Goal: Task Accomplishment & Management: Complete application form

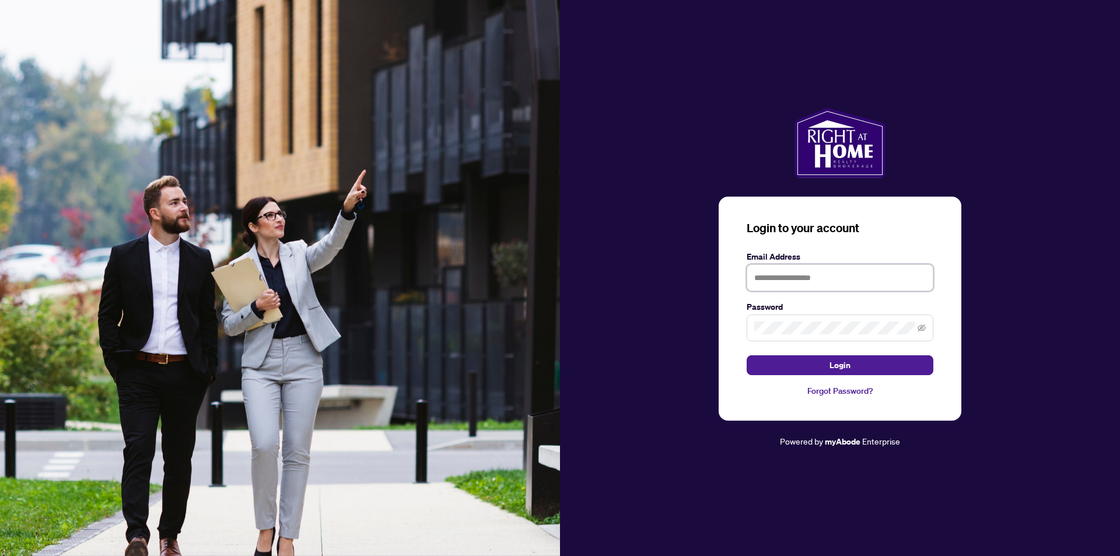
drag, startPoint x: 837, startPoint y: 278, endPoint x: 839, endPoint y: 289, distance: 11.2
click at [838, 278] on input "text" at bounding box center [839, 277] width 187 height 27
type input "**********"
click at [833, 369] on span "Login" at bounding box center [839, 365] width 21 height 19
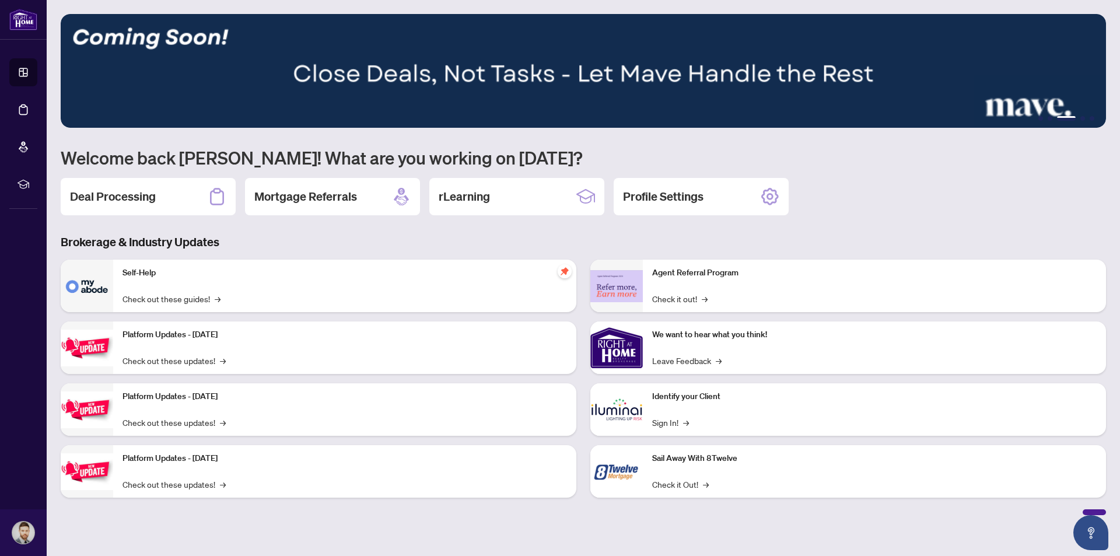
click at [158, 193] on div "Deal Processing" at bounding box center [148, 196] width 175 height 37
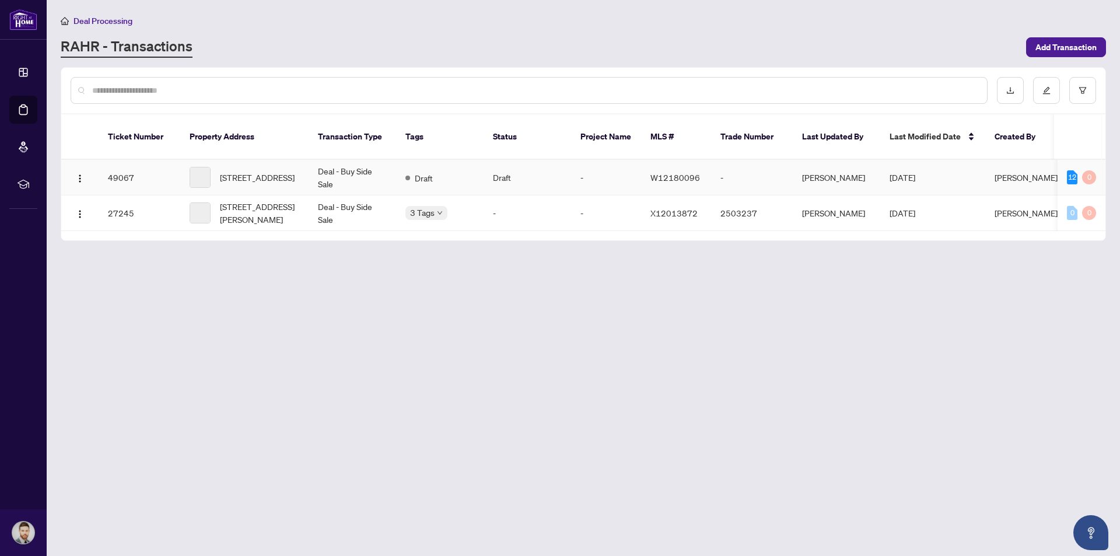
click at [448, 166] on td "Draft" at bounding box center [439, 178] width 87 height 36
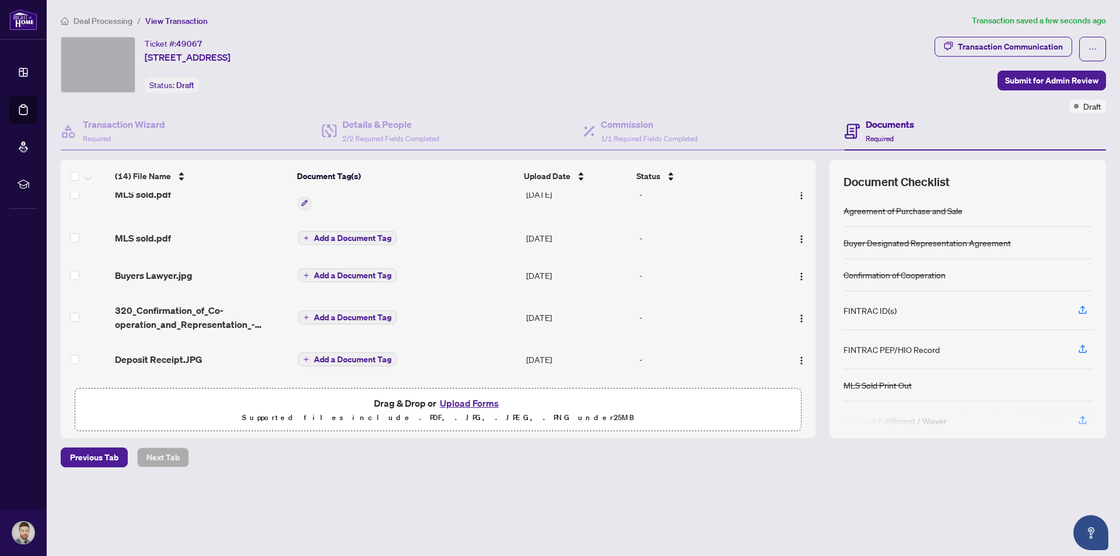
scroll to position [449, 0]
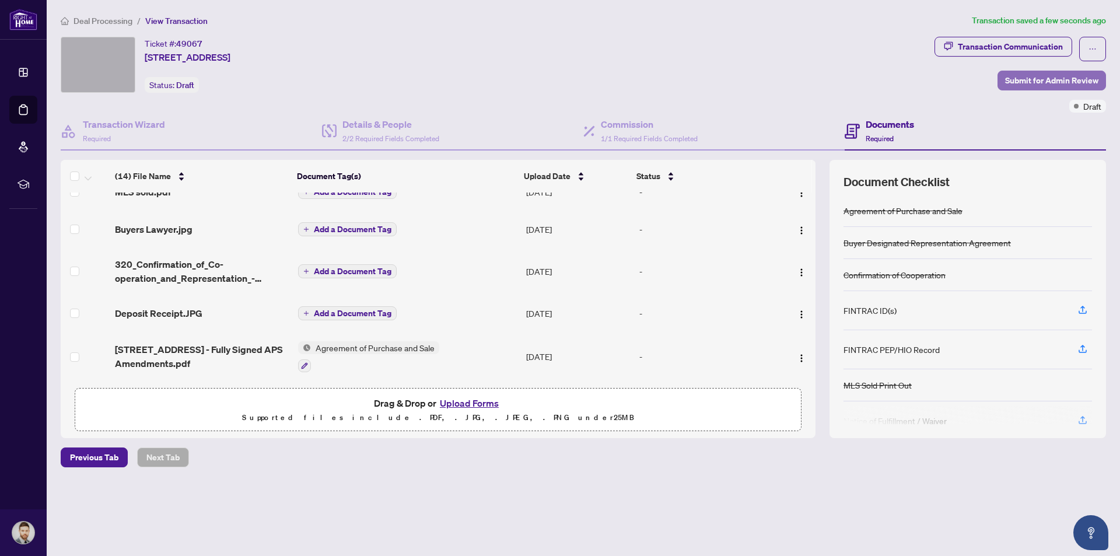
click at [1036, 79] on span "Submit for Admin Review" at bounding box center [1051, 80] width 93 height 19
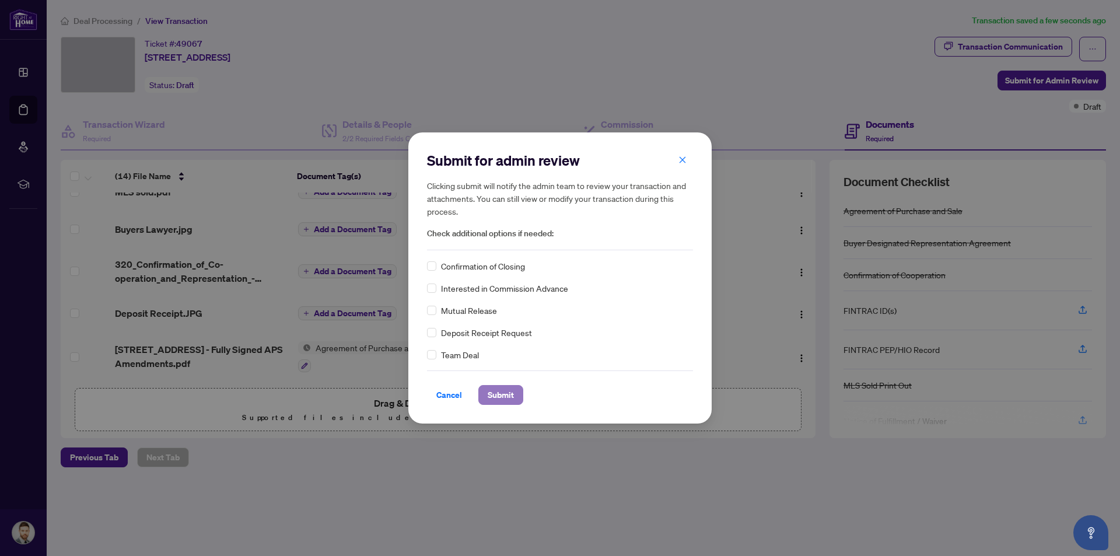
click at [503, 397] on span "Submit" at bounding box center [501, 394] width 26 height 19
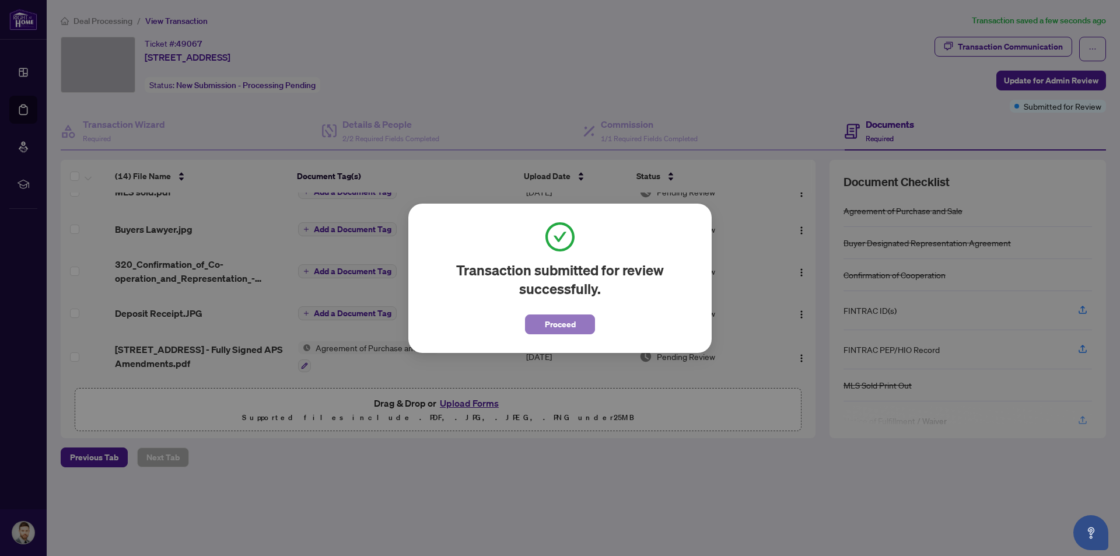
click at [563, 328] on span "Proceed" at bounding box center [560, 324] width 31 height 19
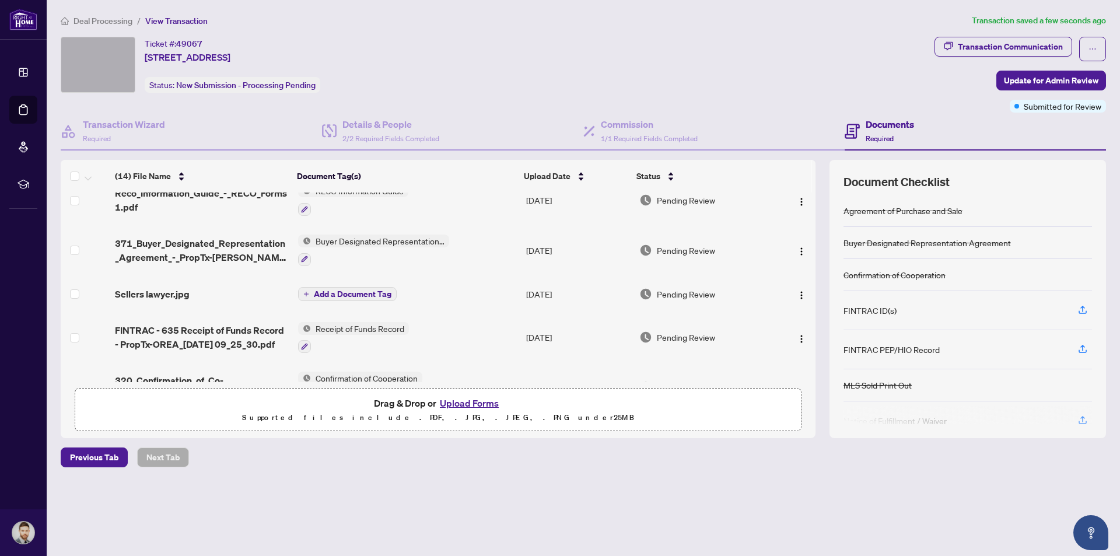
scroll to position [0, 0]
